Goal: Navigation & Orientation: Find specific page/section

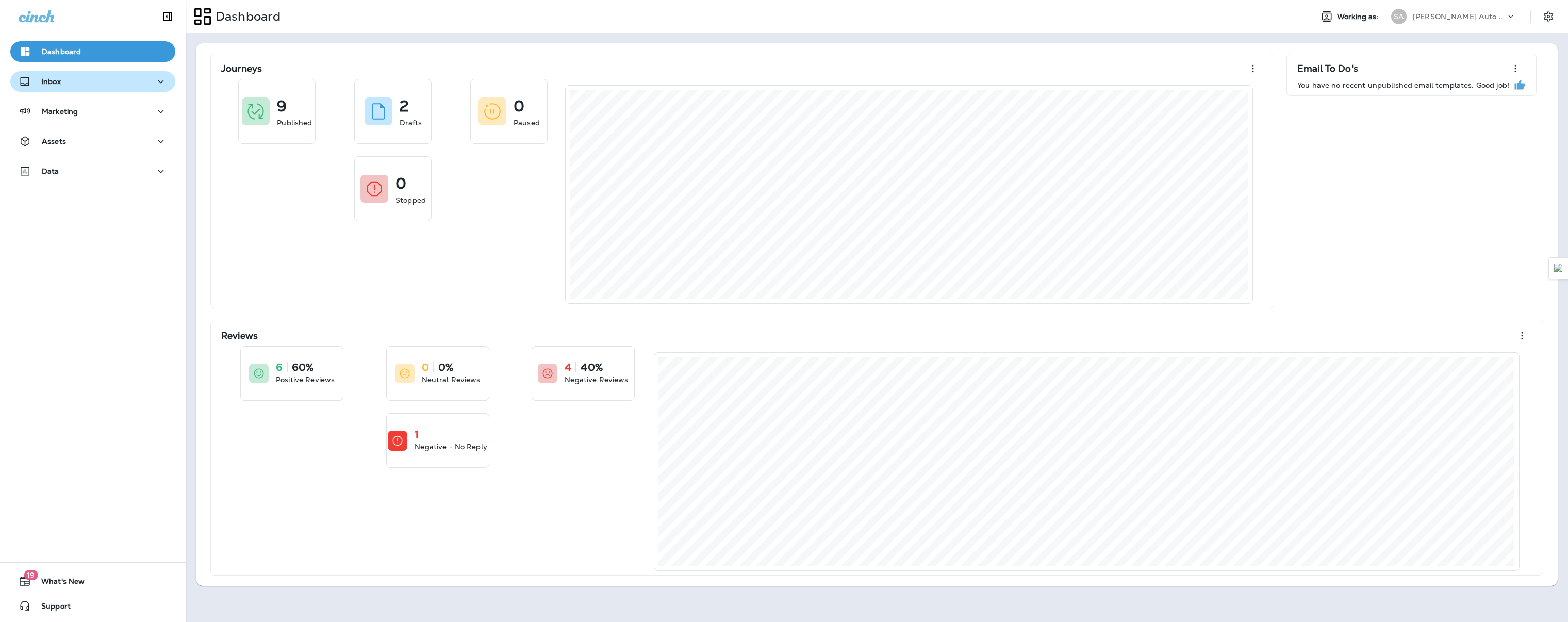
click at [98, 84] on div "Inbox" at bounding box center [92, 82] width 148 height 13
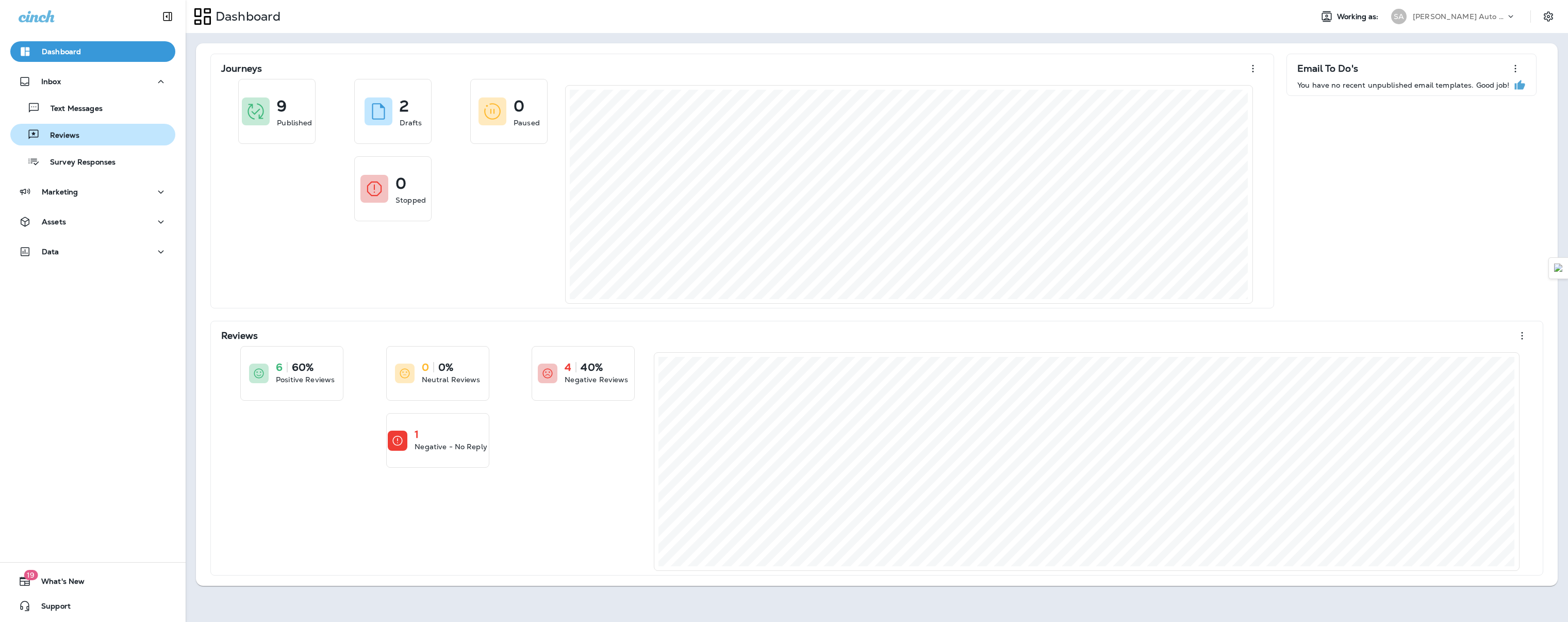
click at [102, 141] on div "Reviews" at bounding box center [92, 135] width 157 height 16
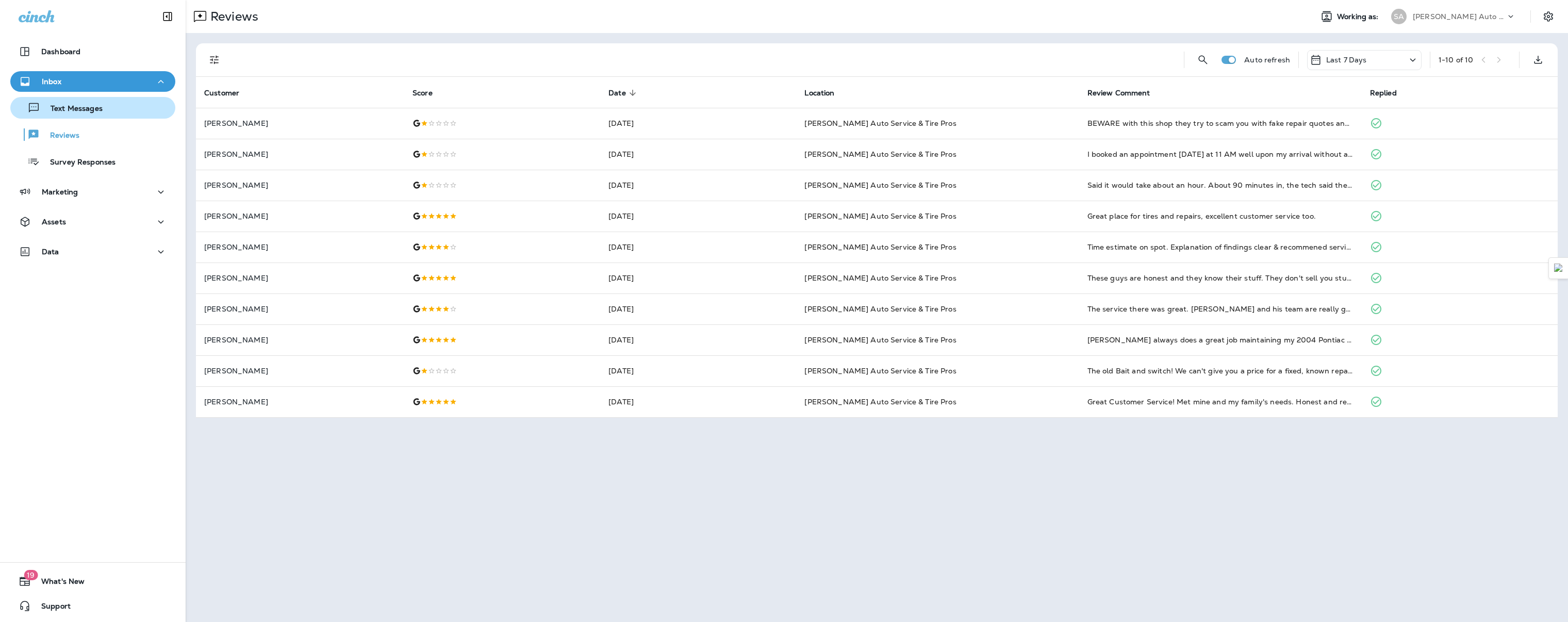
click at [124, 108] on div "Text Messages" at bounding box center [92, 108] width 157 height 16
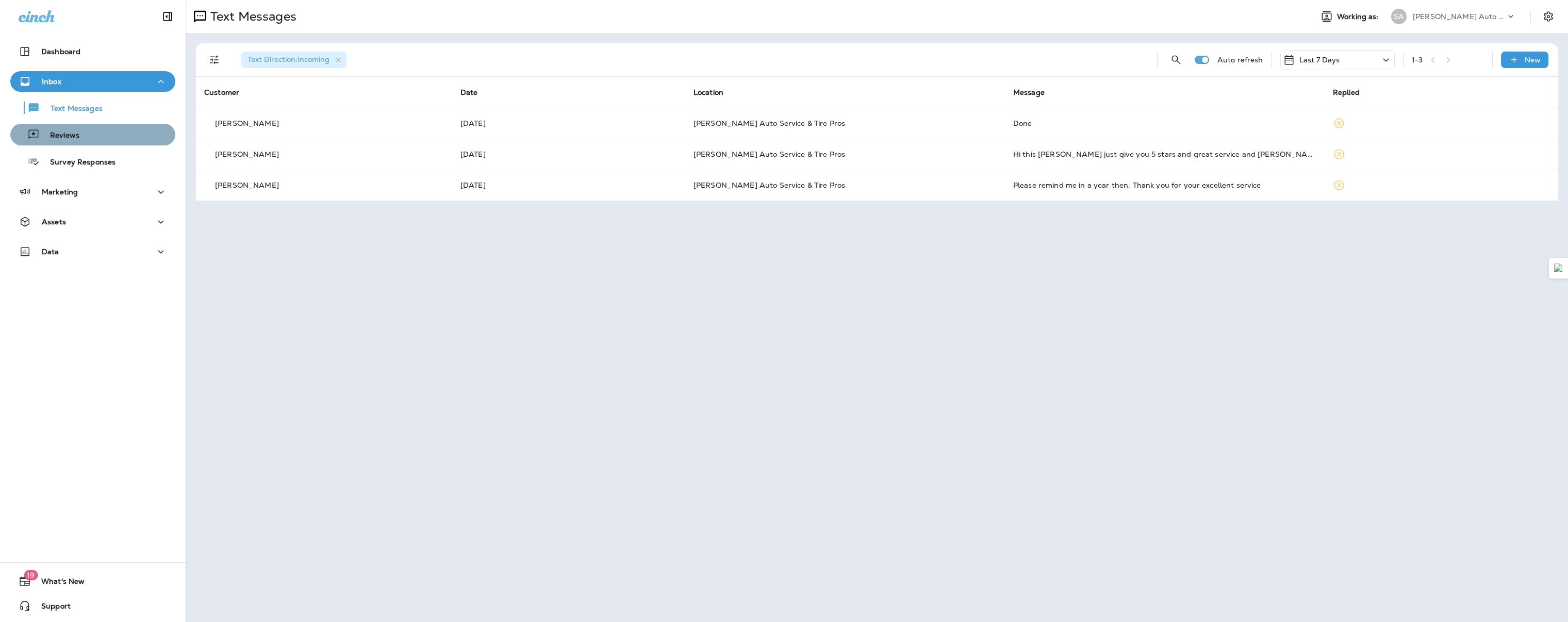
click at [94, 136] on div "Reviews" at bounding box center [92, 135] width 157 height 16
